Goal: Information Seeking & Learning: Learn about a topic

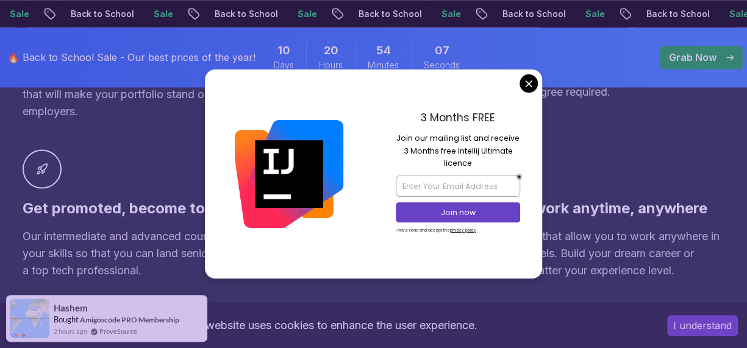
scroll to position [1005, 0]
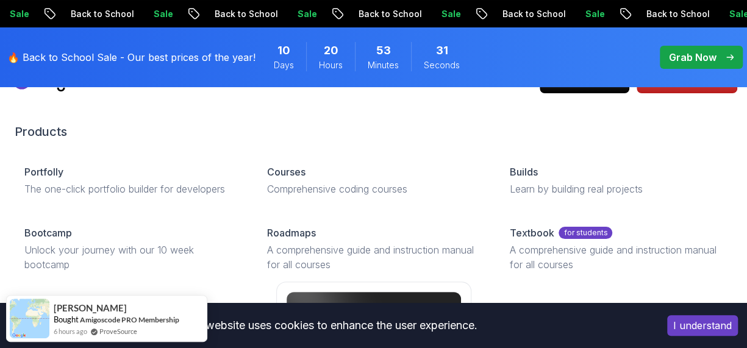
scroll to position [30, 0]
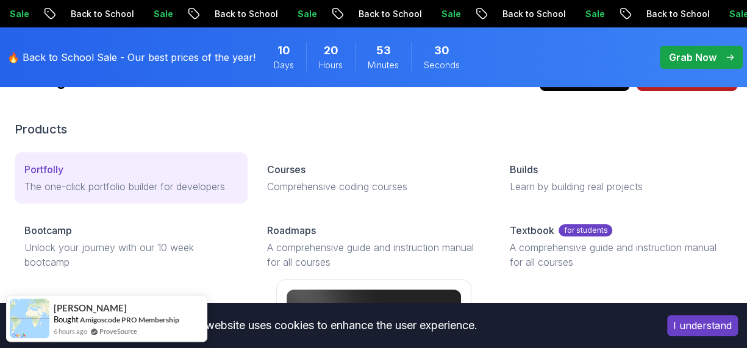
click at [82, 178] on link "Portfolly The one-click portfolio builder for developers" at bounding box center [131, 177] width 233 height 51
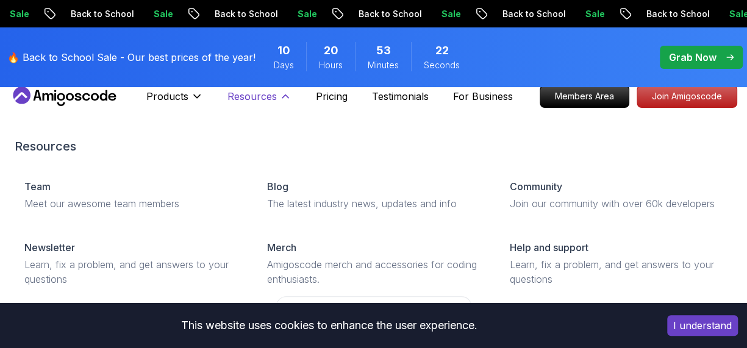
scroll to position [0, 0]
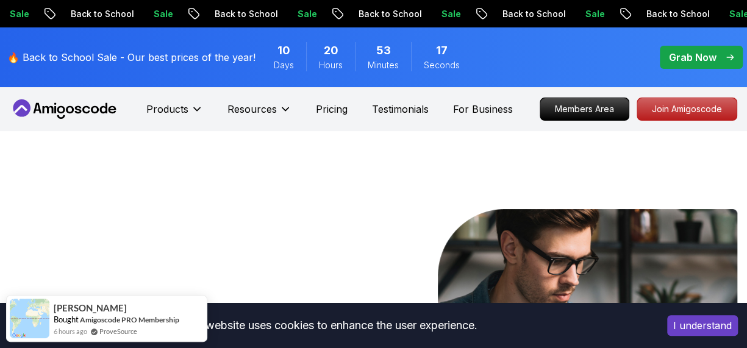
click at [718, 59] on div "Grab Now" at bounding box center [701, 57] width 65 height 15
click at [587, 102] on p "Members Area" at bounding box center [585, 109] width 84 height 21
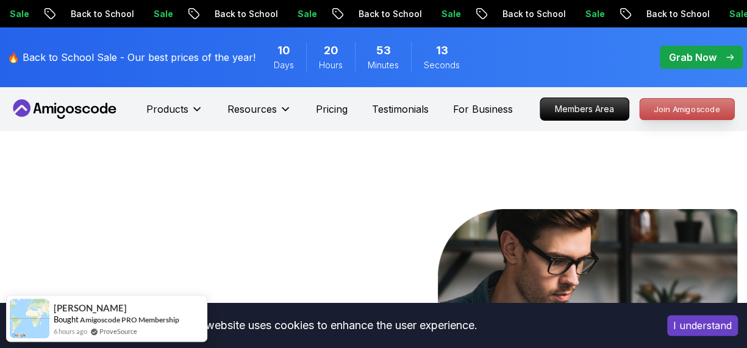
click at [666, 103] on p "Join Amigoscode" at bounding box center [687, 109] width 95 height 21
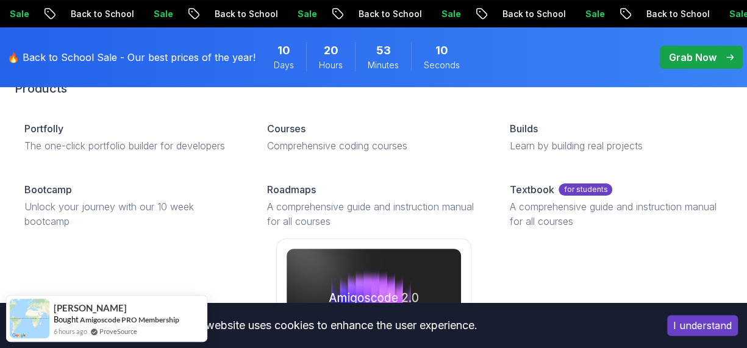
scroll to position [83, 0]
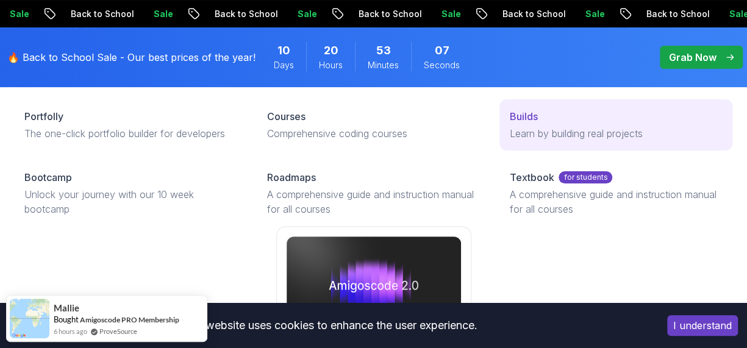
click at [528, 126] on link "Builds Learn by building real projects" at bounding box center [615, 124] width 233 height 51
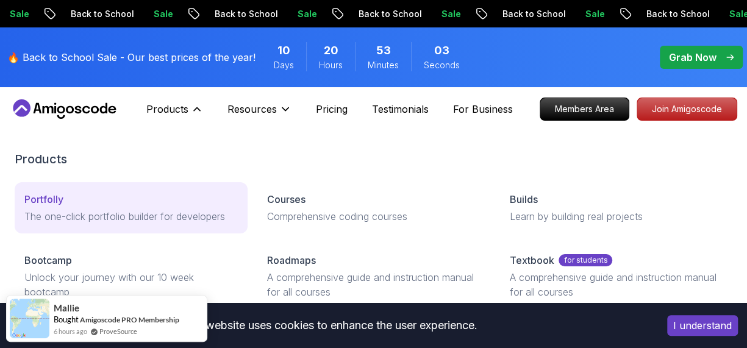
scroll to position [68, 0]
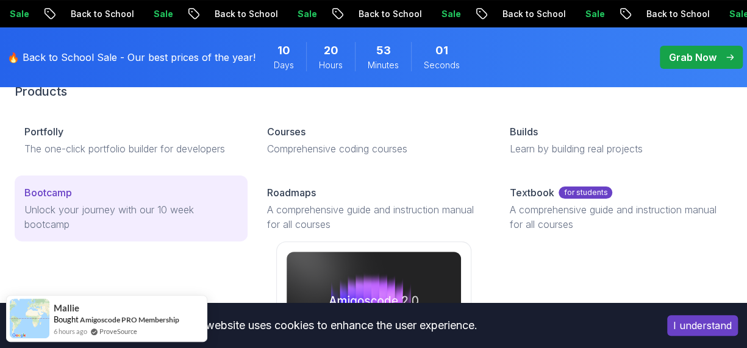
click at [187, 215] on p "Unlock your journey with our 10 week bootcamp" at bounding box center [130, 216] width 213 height 29
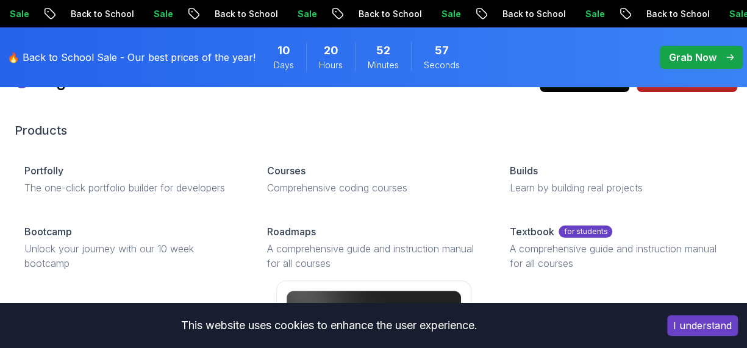
scroll to position [29, 0]
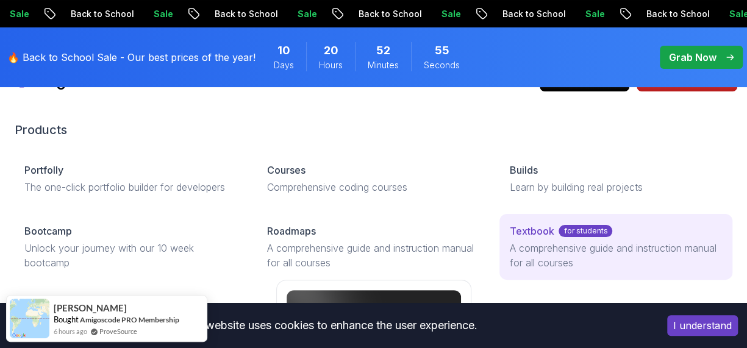
click at [536, 246] on p "A comprehensive guide and instruction manual for all courses" at bounding box center [615, 255] width 213 height 29
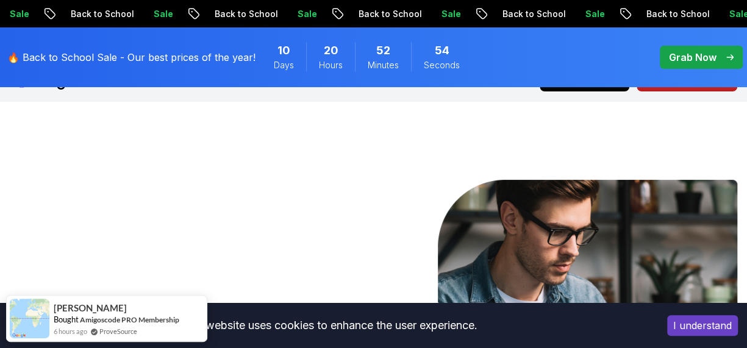
scroll to position [0, 0]
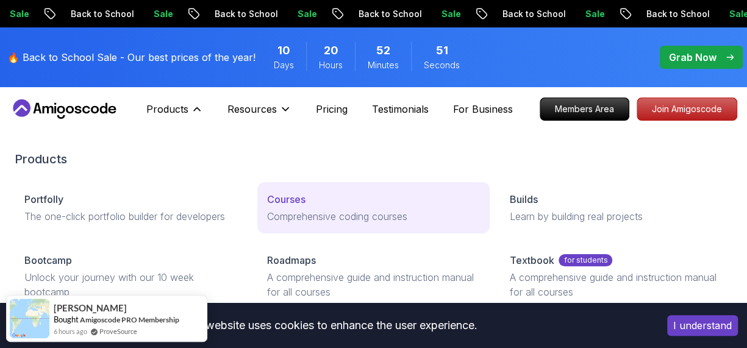
click at [299, 219] on p "Comprehensive coding courses" at bounding box center [373, 216] width 213 height 15
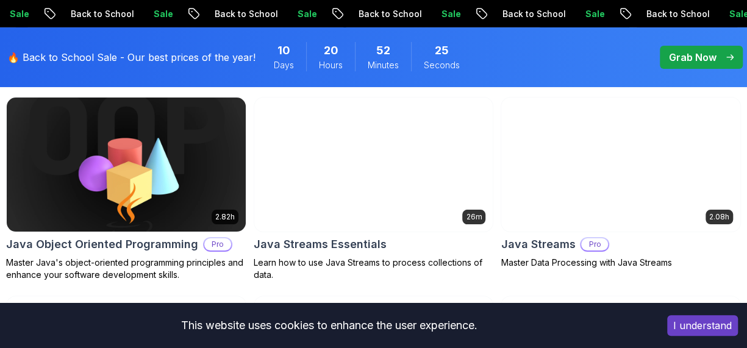
scroll to position [2047, 0]
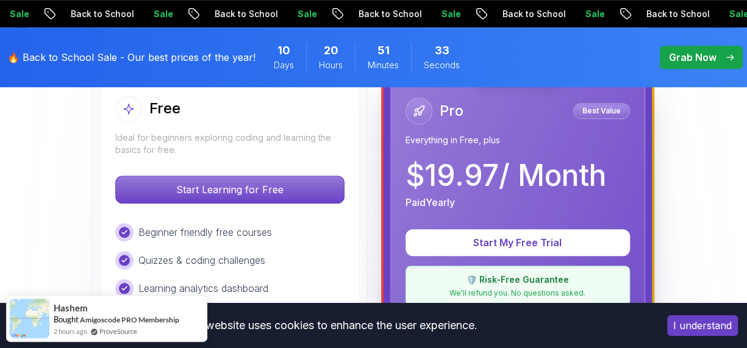
scroll to position [372, 0]
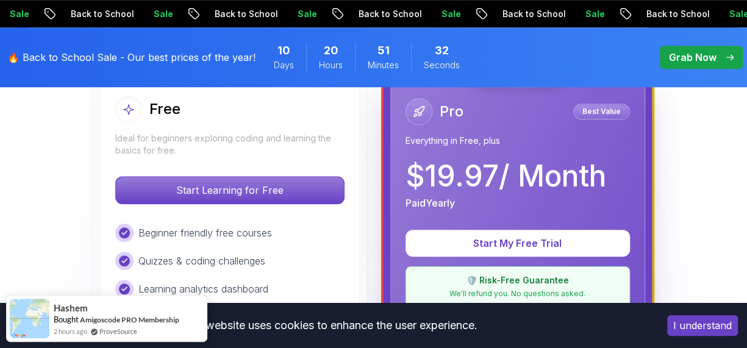
click at [503, 173] on p "$ 19.97 / Month" at bounding box center [506, 176] width 201 height 29
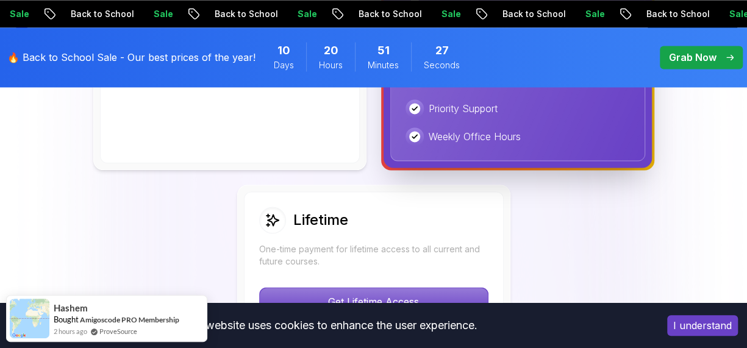
scroll to position [853, 0]
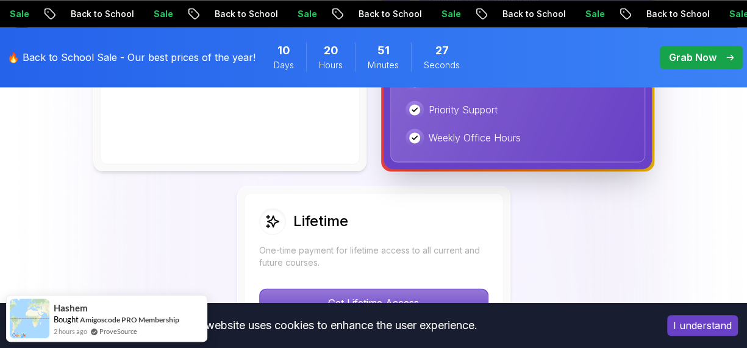
click at [337, 209] on div "Lifetime" at bounding box center [303, 221] width 89 height 27
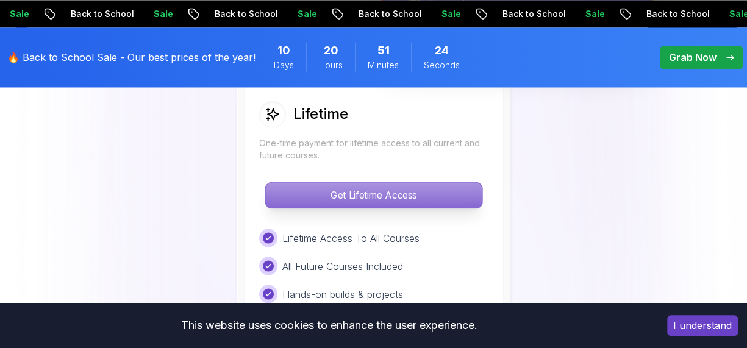
click at [326, 196] on p "Get Lifetime Access" at bounding box center [373, 195] width 216 height 26
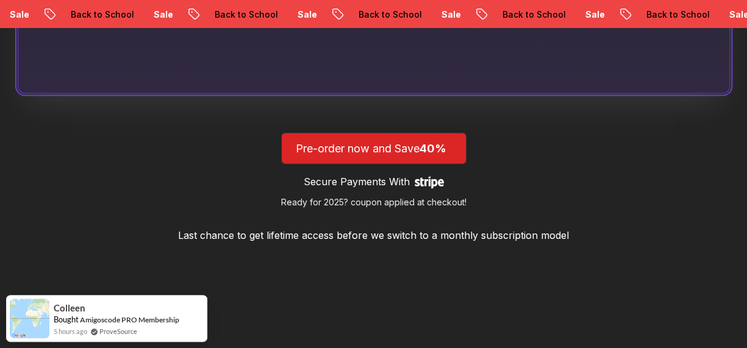
scroll to position [1115, 0]
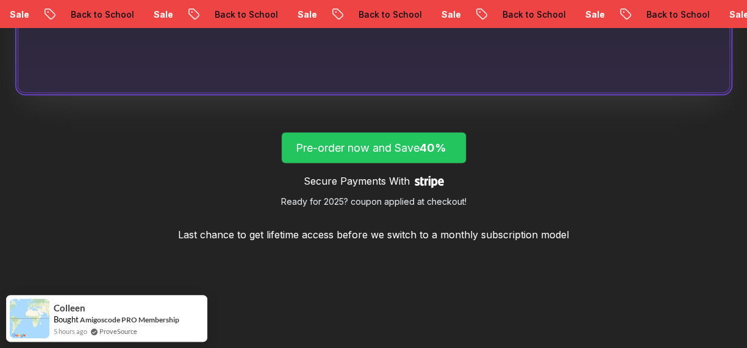
click at [359, 154] on p "Pre-order now and Save 40%" at bounding box center [374, 147] width 156 height 17
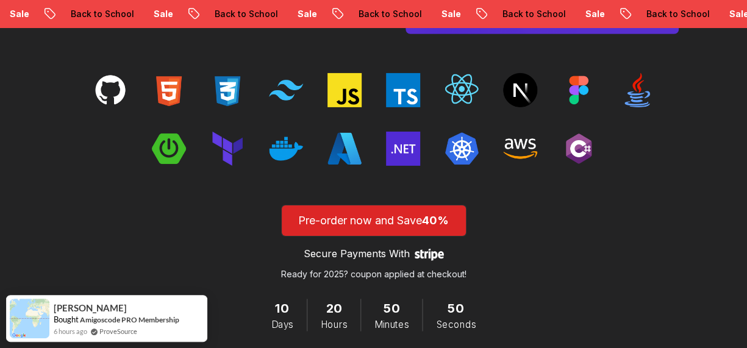
scroll to position [1977, 0]
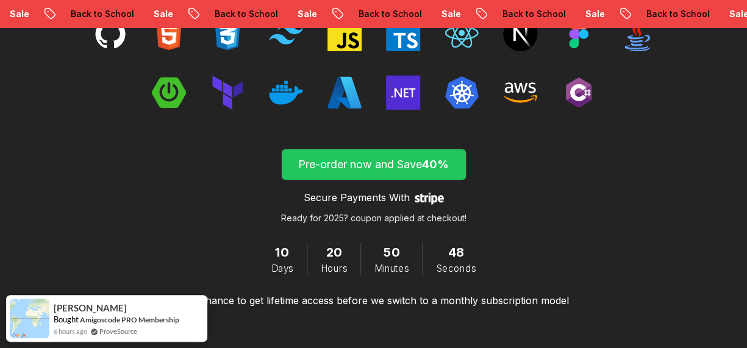
click at [359, 156] on p "Pre-order now and Save 40%" at bounding box center [374, 164] width 156 height 17
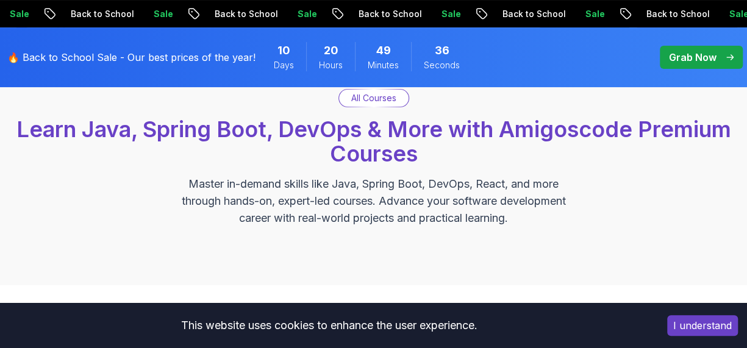
scroll to position [65, 0]
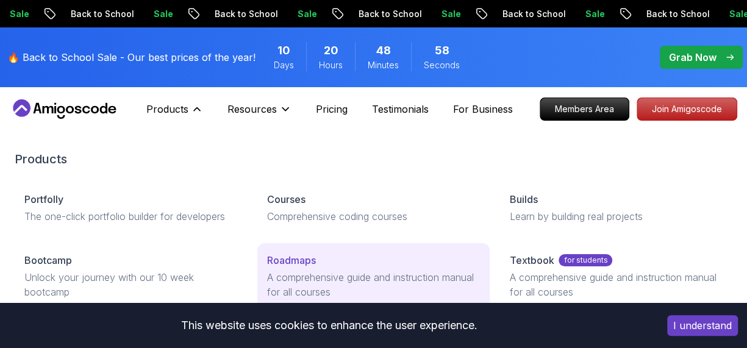
click at [313, 263] on p "Roadmaps" at bounding box center [291, 260] width 49 height 15
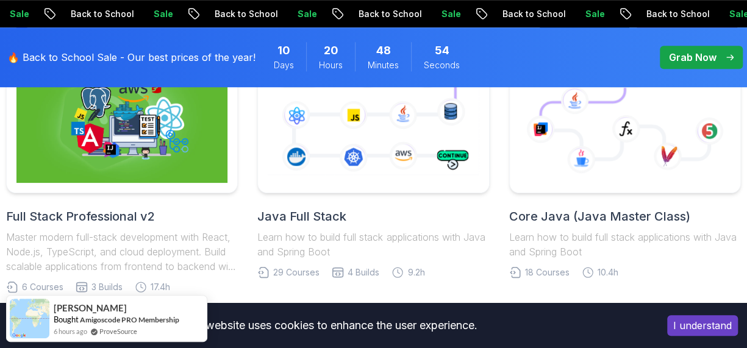
scroll to position [644, 0]
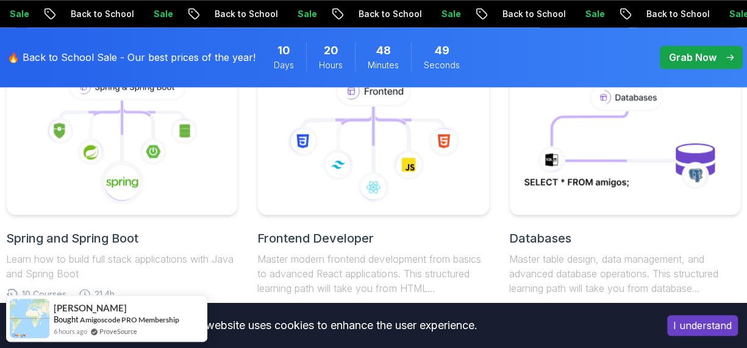
click at [98, 238] on h2 "Spring and Spring Boot" at bounding box center [122, 238] width 232 height 17
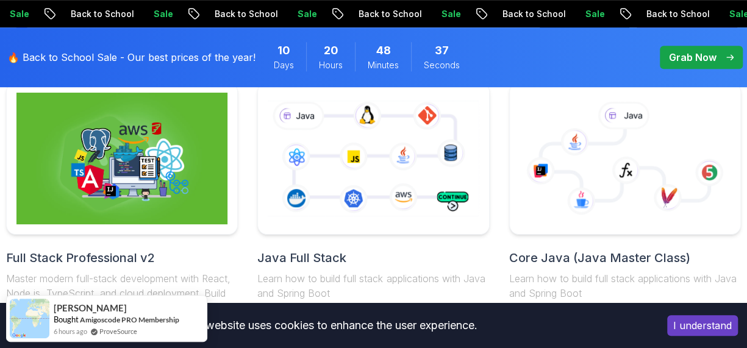
scroll to position [338, 0]
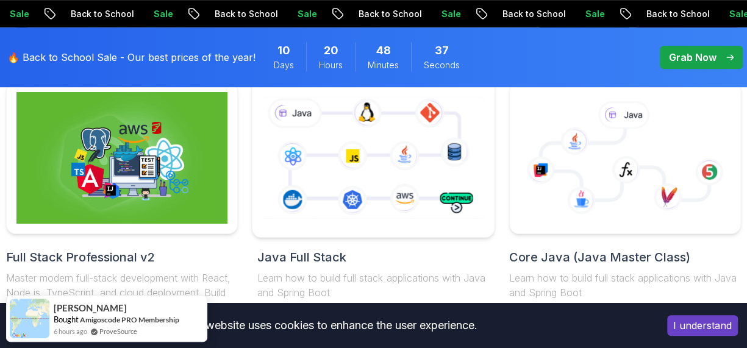
click at [293, 254] on h2 "Java Full Stack" at bounding box center [373, 257] width 232 height 17
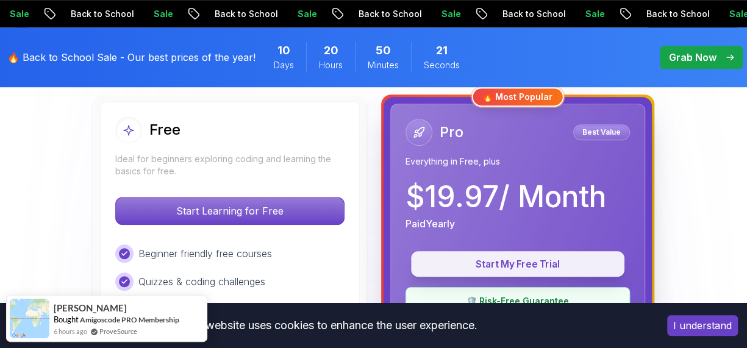
scroll to position [352, 0]
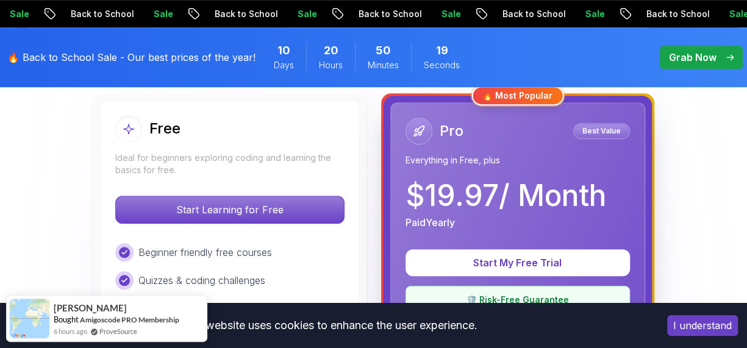
click at [534, 92] on div "🔥 Most Popular" at bounding box center [517, 96] width 92 height 20
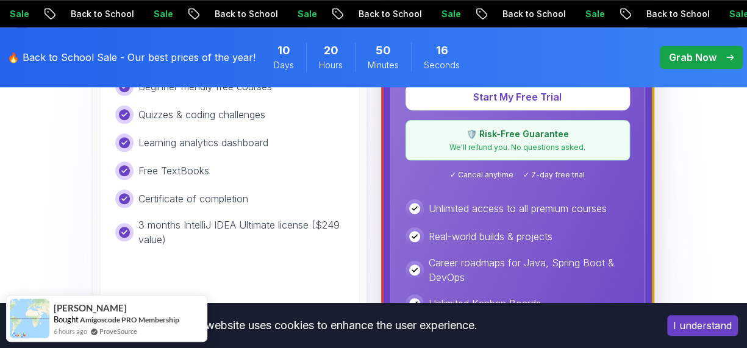
scroll to position [470, 0]
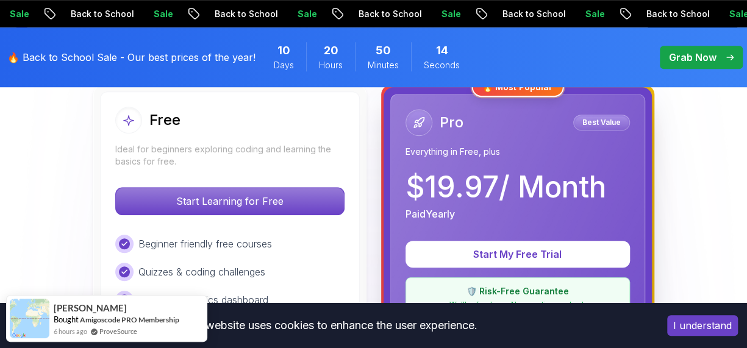
click at [463, 158] on div "Pro Best Value Everything in Free, plus $ 19.97 / Month Paid Yearly" at bounding box center [518, 165] width 224 height 112
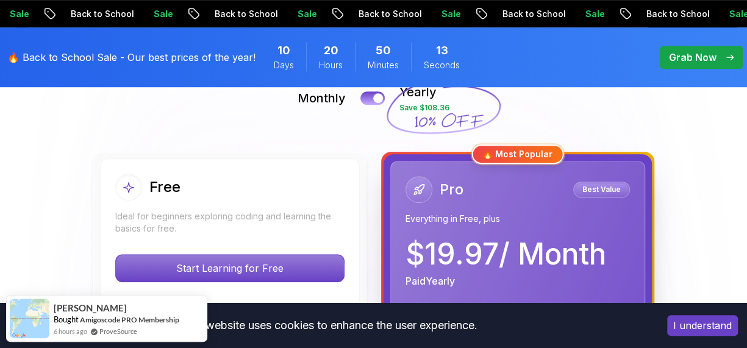
click at [526, 147] on div "🔥 Most Popular" at bounding box center [517, 155] width 92 height 20
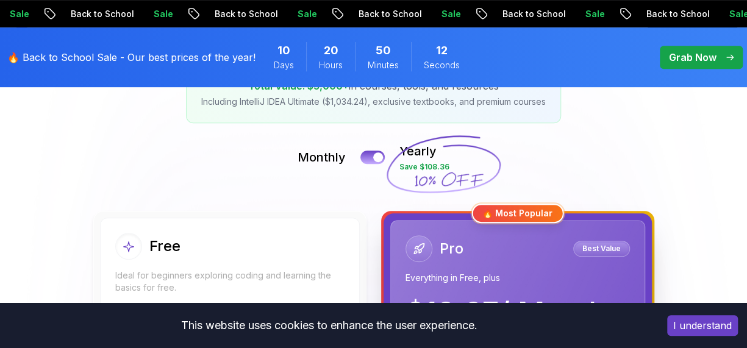
scroll to position [228, 0]
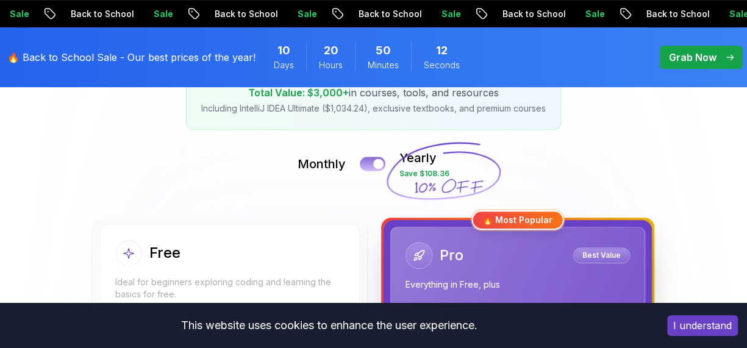
click at [377, 162] on div at bounding box center [378, 164] width 10 height 10
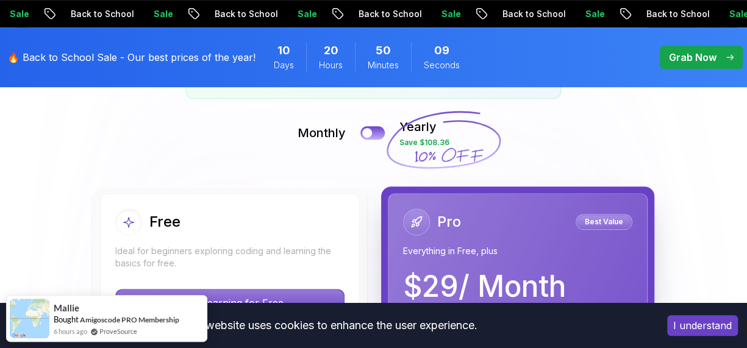
scroll to position [258, 0]
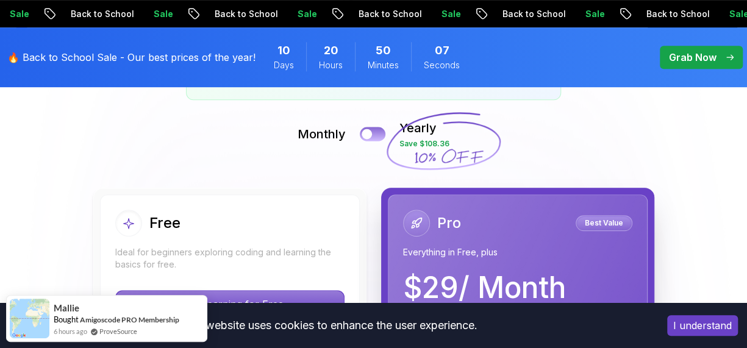
click at [379, 133] on button at bounding box center [373, 134] width 26 height 14
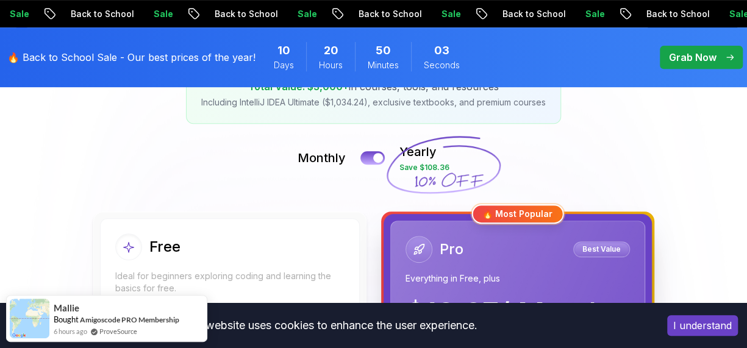
scroll to position [224, 0]
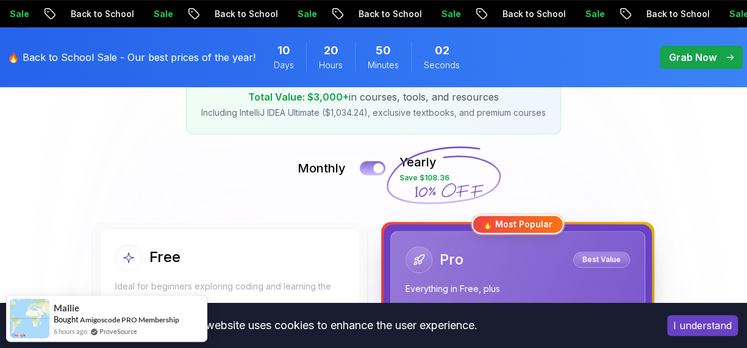
click at [369, 170] on button at bounding box center [373, 168] width 26 height 14
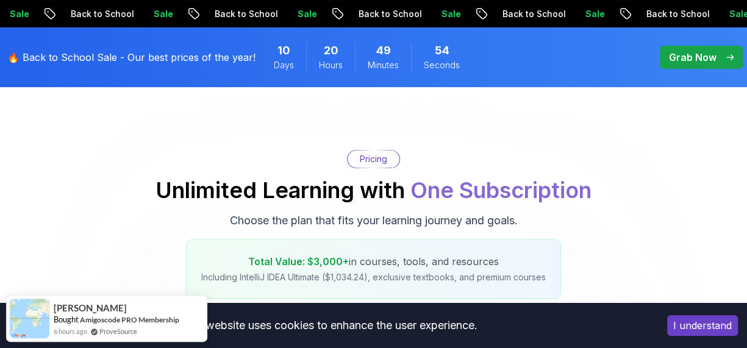
scroll to position [0, 0]
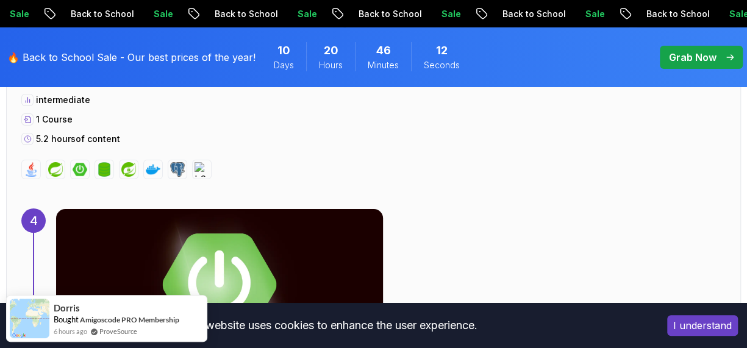
scroll to position [2330, 0]
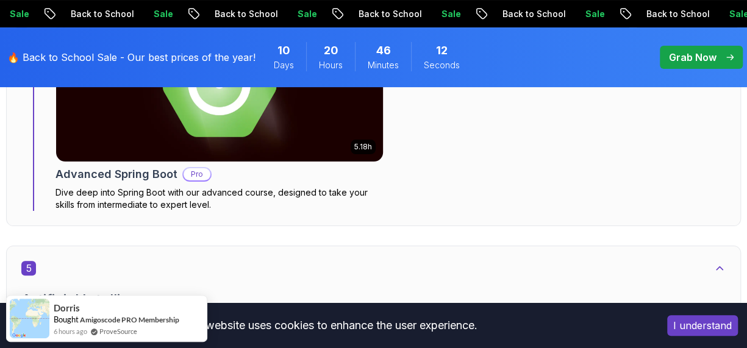
click at [321, 141] on img at bounding box center [219, 86] width 343 height 159
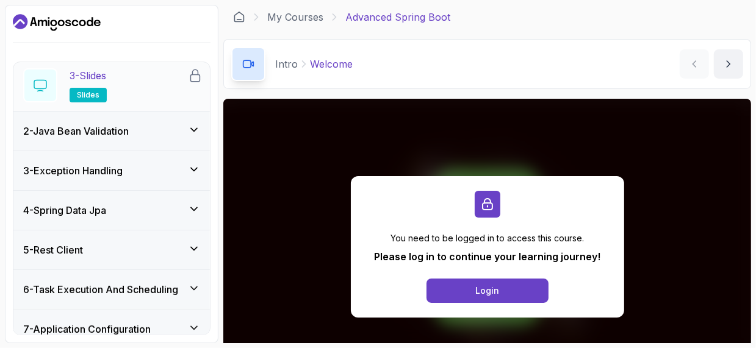
scroll to position [148, 0]
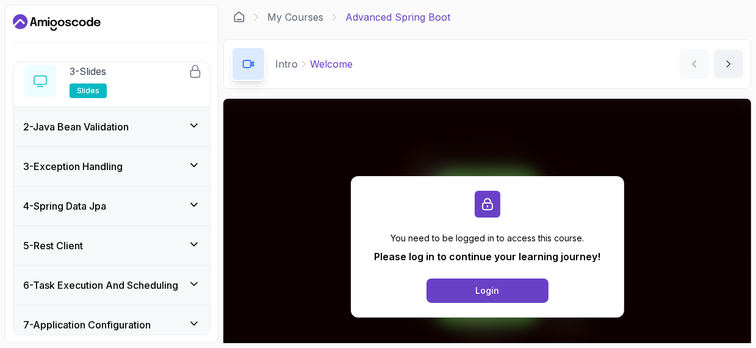
click at [152, 137] on div "2 - Java Bean Validation" at bounding box center [111, 126] width 196 height 39
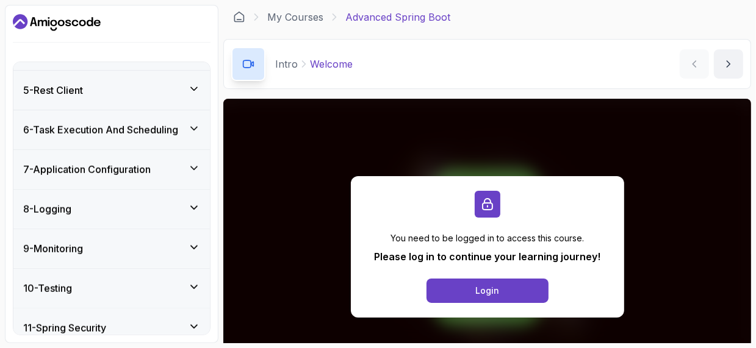
scroll to position [700, 0]
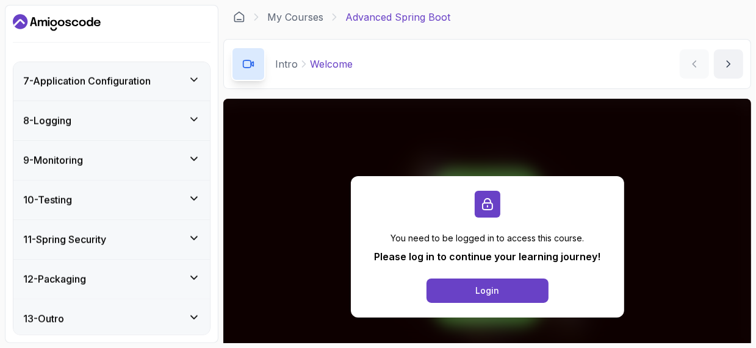
click at [131, 241] on div "11 - Spring Security" at bounding box center [111, 239] width 177 height 15
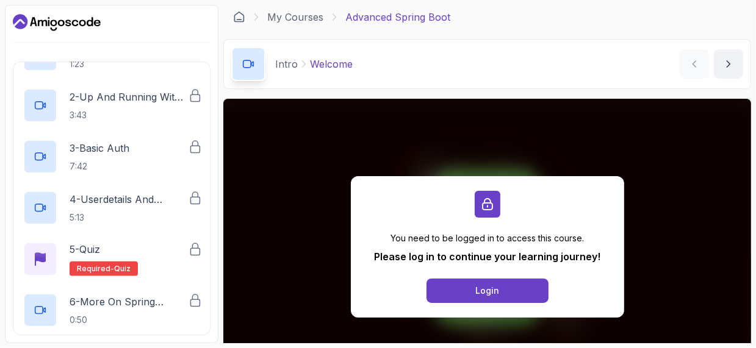
scroll to position [546, 0]
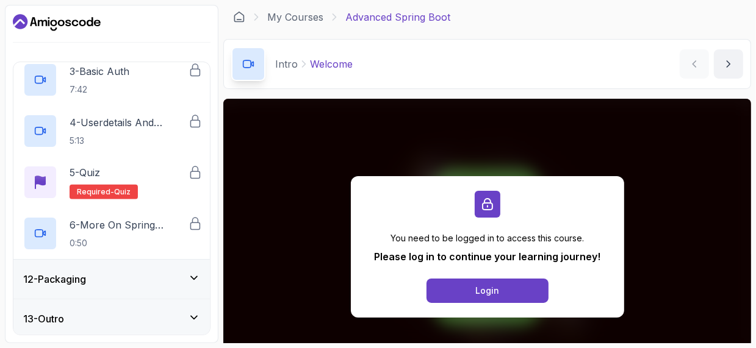
click at [66, 274] on h3 "12 - Packaging" at bounding box center [54, 279] width 63 height 15
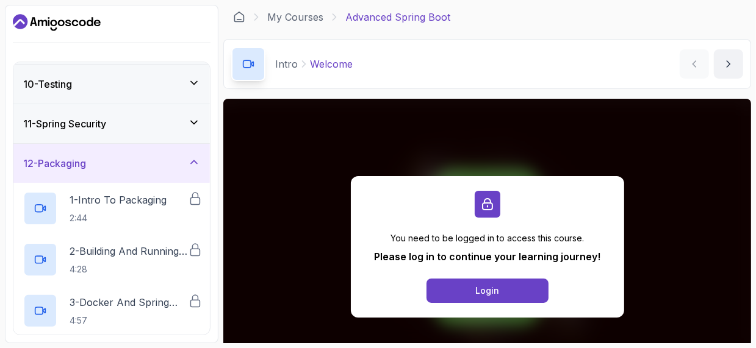
scroll to position [444, 0]
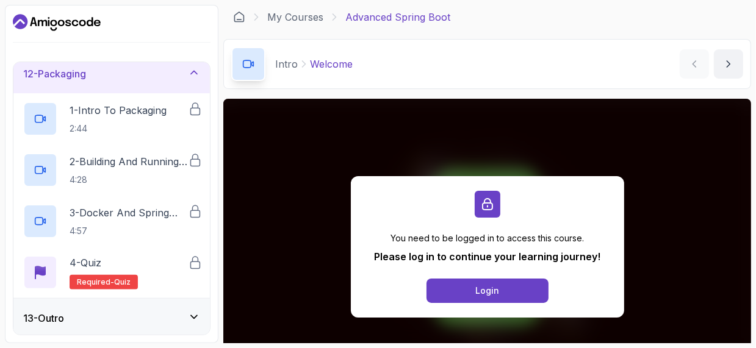
click at [99, 314] on div "13 - Outro" at bounding box center [111, 318] width 177 height 15
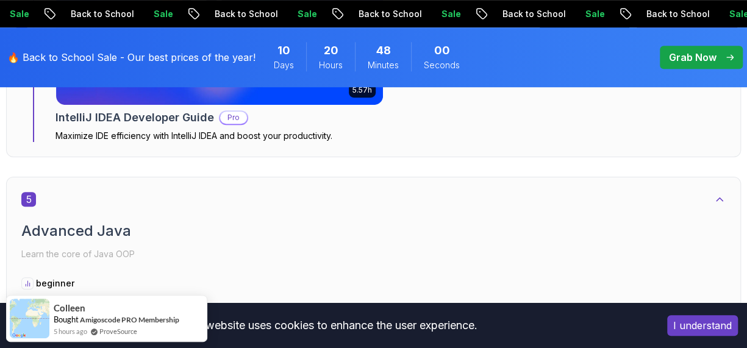
scroll to position [2577, 0]
click at [437, 204] on div "5" at bounding box center [373, 200] width 704 height 15
click at [718, 199] on icon at bounding box center [720, 200] width 6 height 3
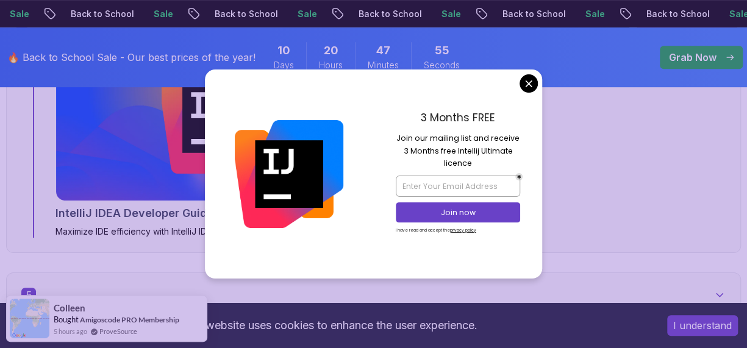
scroll to position [2321, 0]
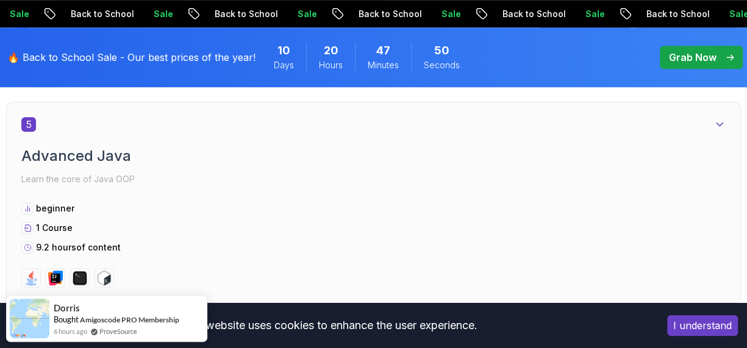
scroll to position [2620, 0]
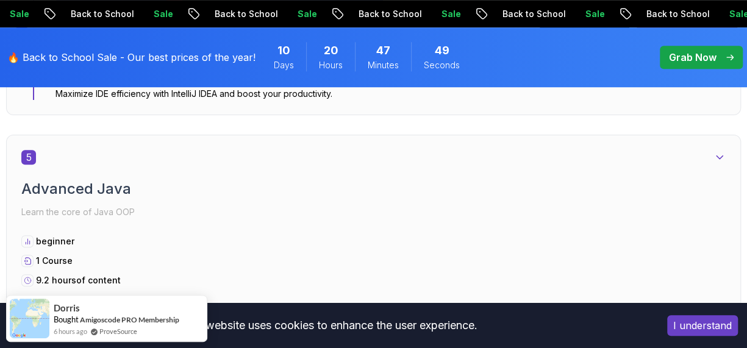
click at [718, 156] on icon at bounding box center [720, 157] width 6 height 3
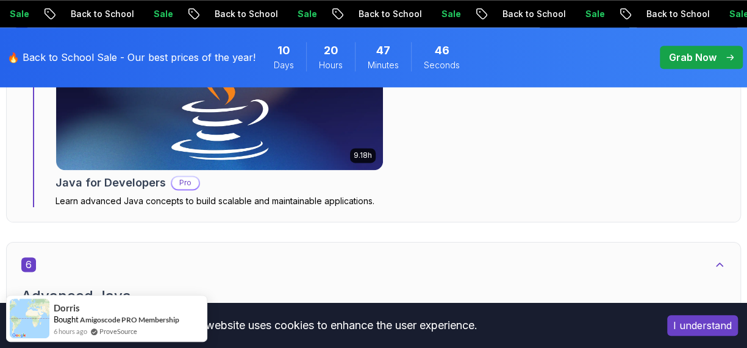
scroll to position [2866, 0]
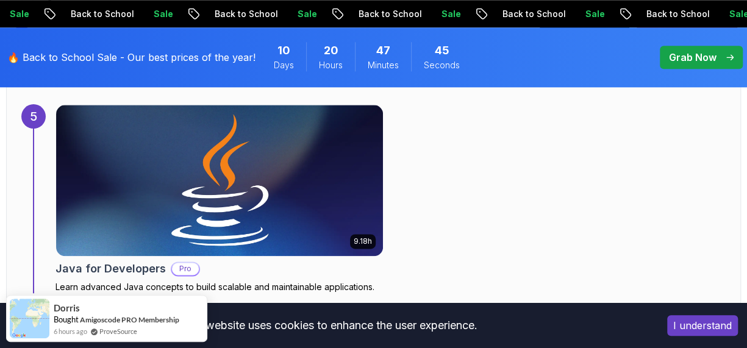
drag, startPoint x: 612, startPoint y: 178, endPoint x: 559, endPoint y: 218, distance: 65.7
click at [559, 218] on div "9.18h Java for Developers Pro Learn advanced Java concepts to build scalable an…" at bounding box center [390, 198] width 670 height 189
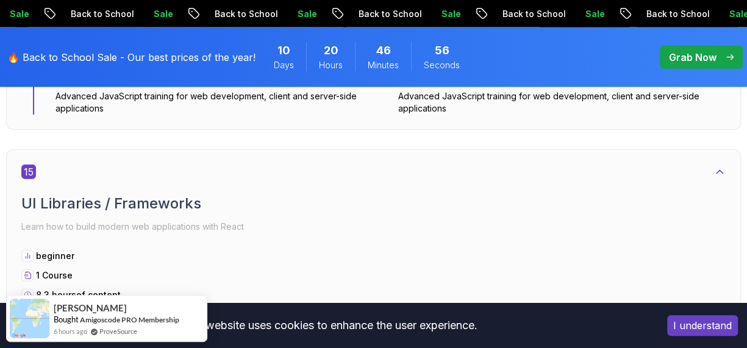
scroll to position [7970, 0]
